Goal: Find specific page/section: Find specific page/section

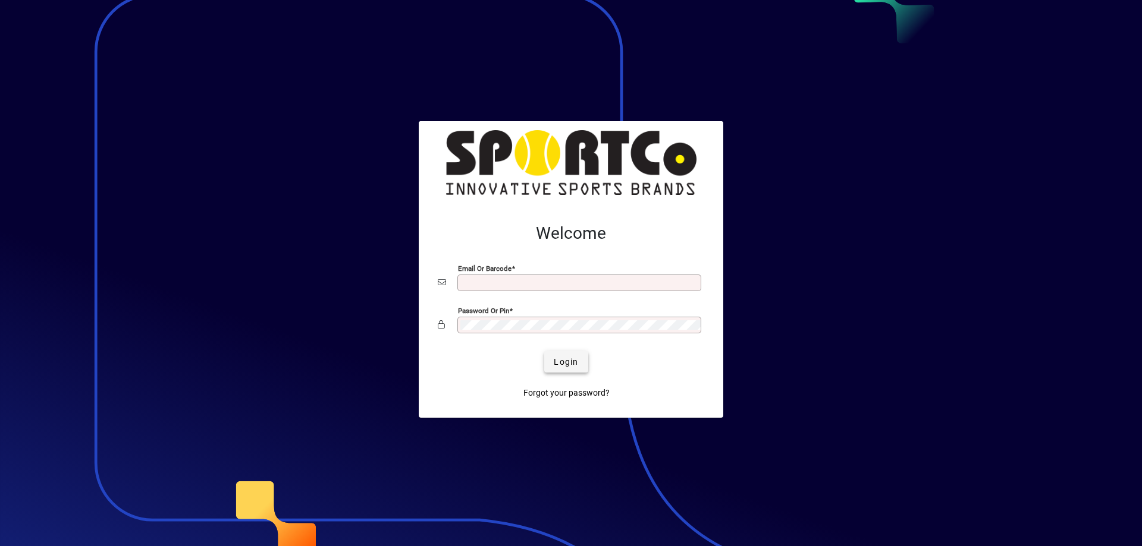
type input "**********"
click at [575, 357] on span "Login" at bounding box center [566, 362] width 24 height 12
